Goal: Task Accomplishment & Management: Use online tool/utility

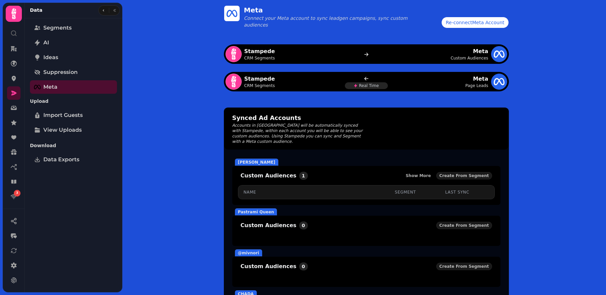
click at [174, 117] on div "Meta Connect your Meta account to sync leadgen campaigns, sync custom audiences…" at bounding box center [366, 228] width 480 height 457
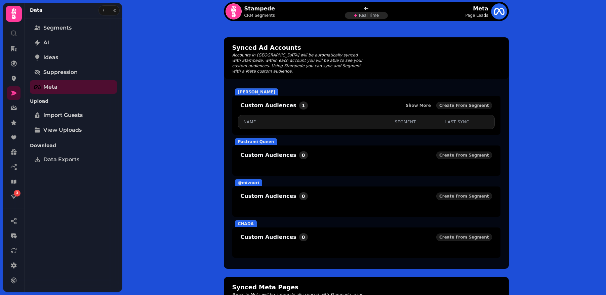
scroll to position [86, 0]
